Goal: Navigation & Orientation: Understand site structure

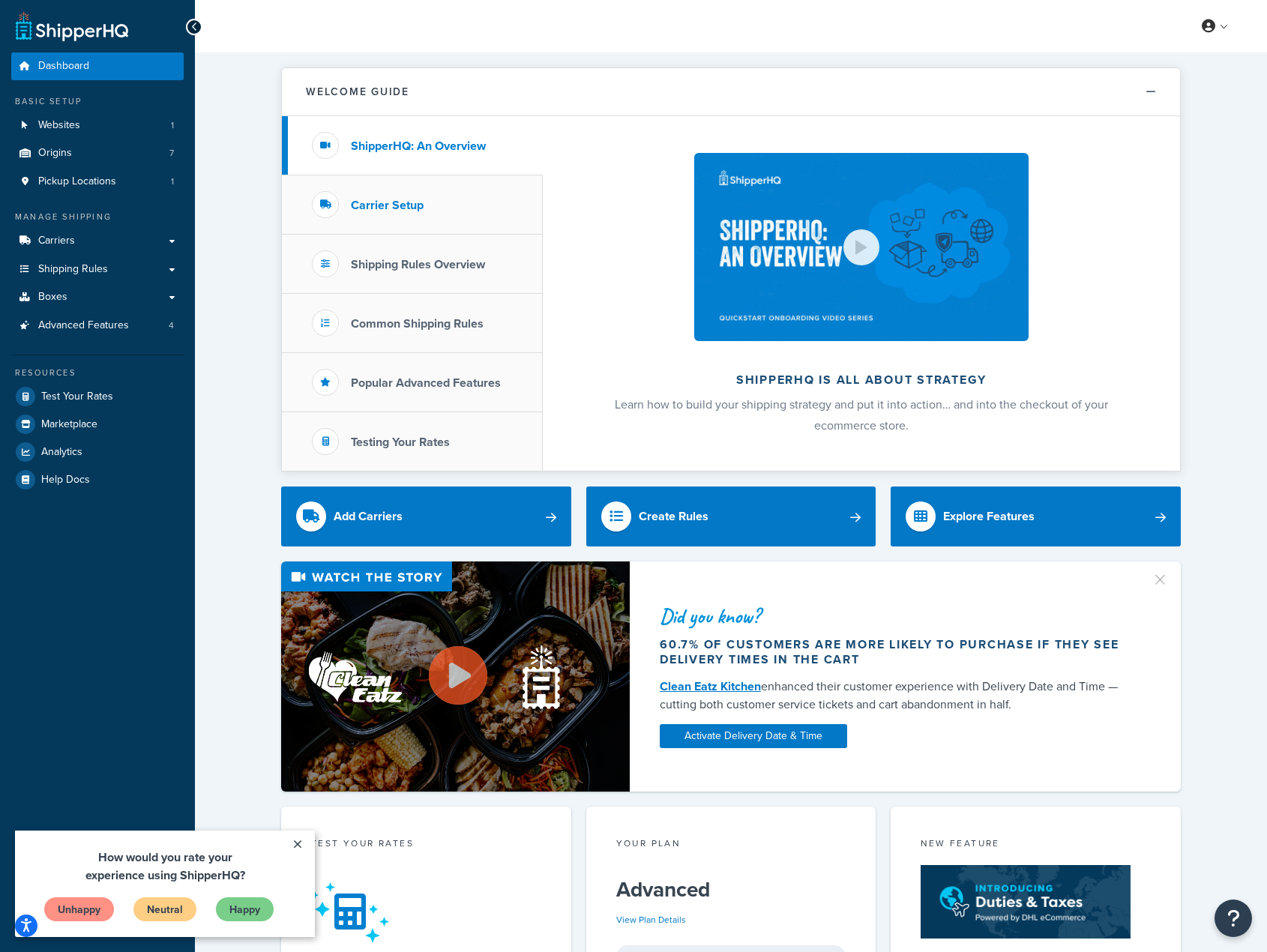
click at [410, 212] on h3 "Carrier Setup" at bounding box center [387, 205] width 73 height 13
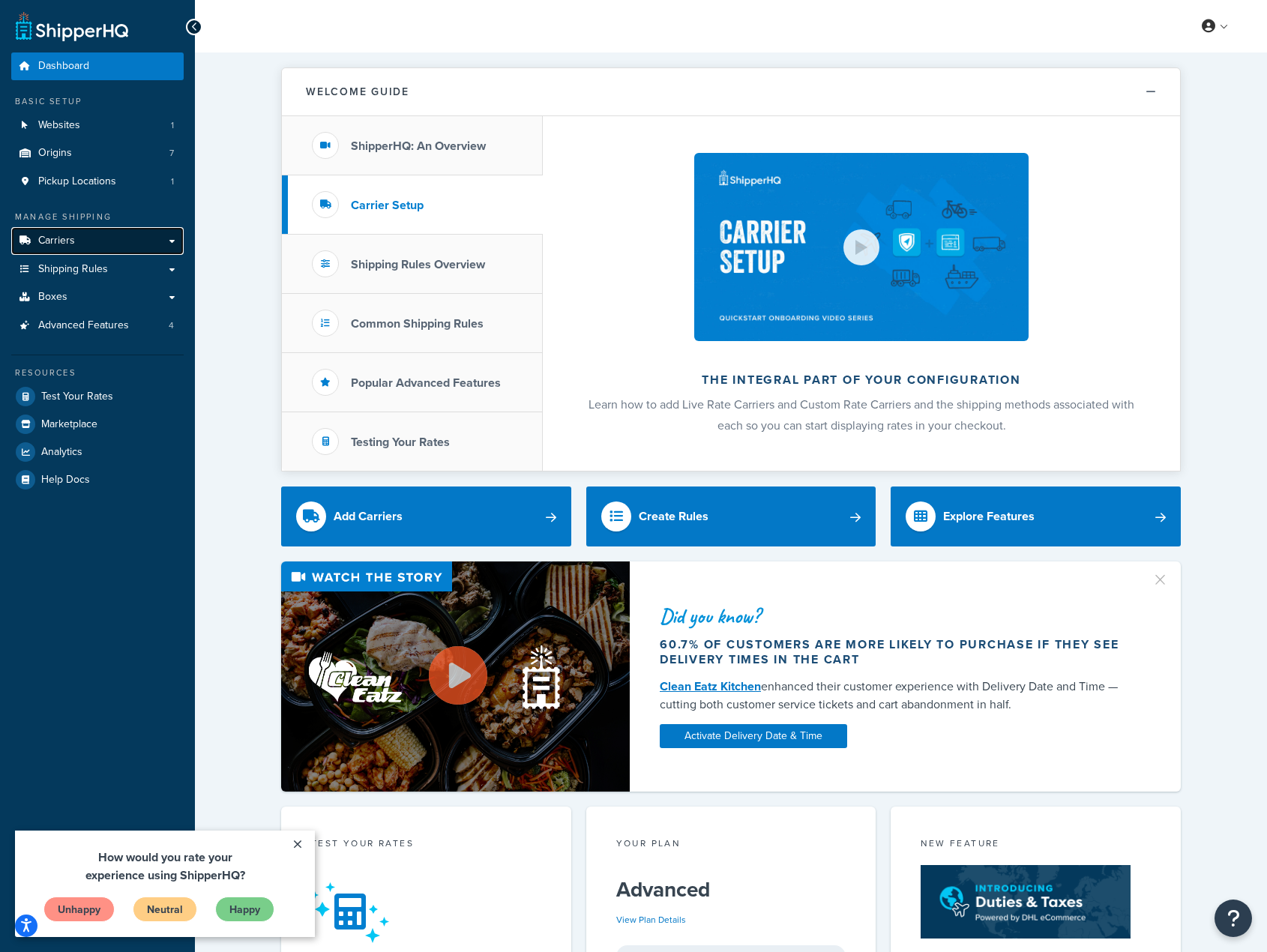
click at [105, 247] on link "Carriers" at bounding box center [98, 242] width 172 height 28
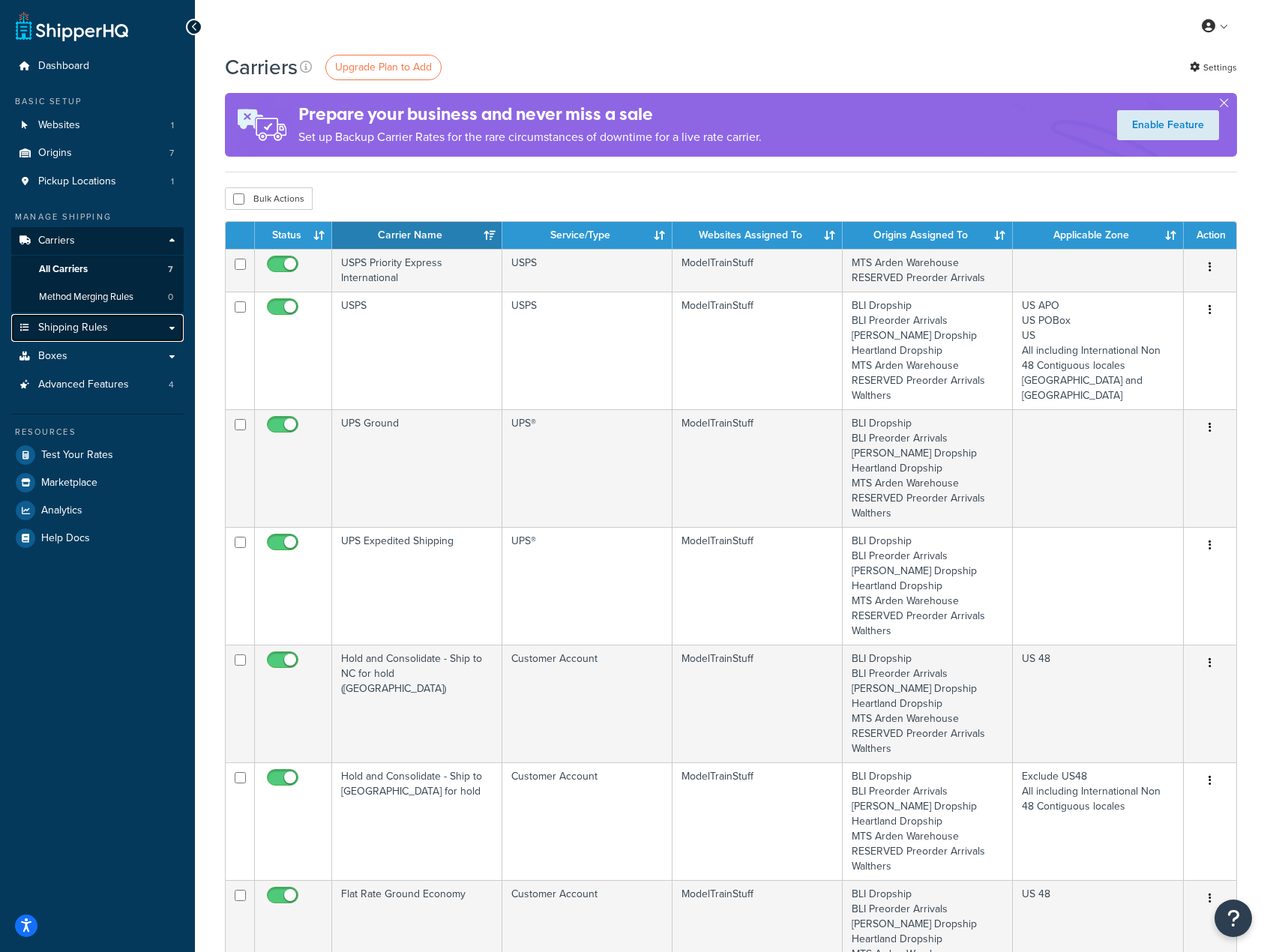
click at [87, 322] on span "Shipping Rules" at bounding box center [73, 328] width 69 height 12
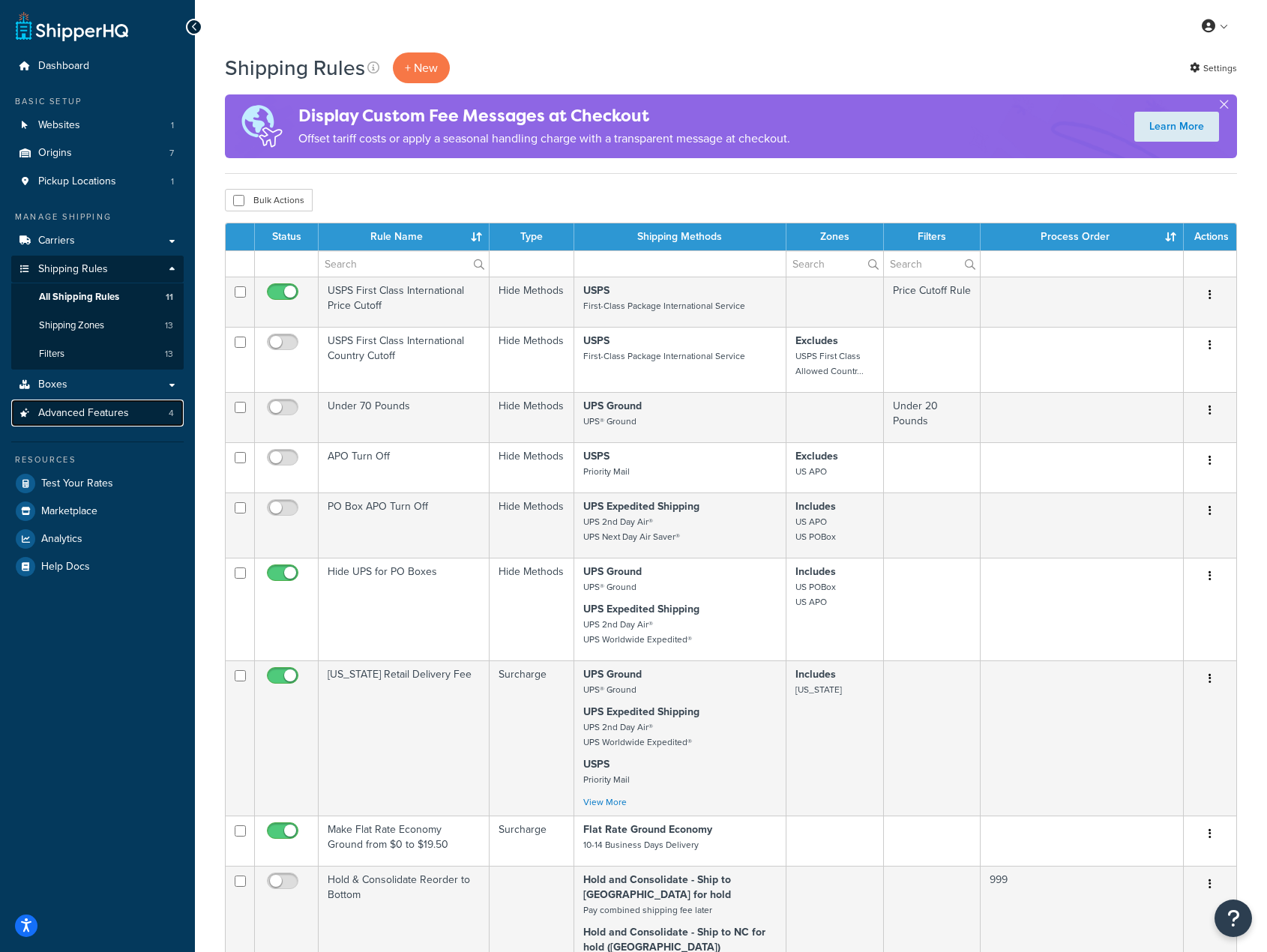
click at [99, 410] on span "Advanced Features" at bounding box center [84, 413] width 91 height 12
